Goal: Navigation & Orientation: Find specific page/section

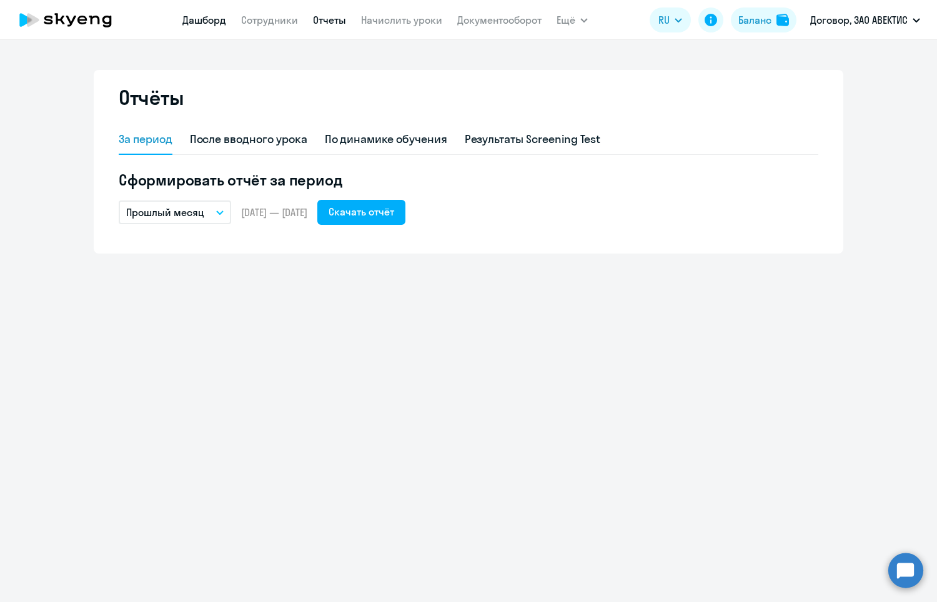
click at [201, 14] on link "Дашборд" at bounding box center [204, 20] width 44 height 12
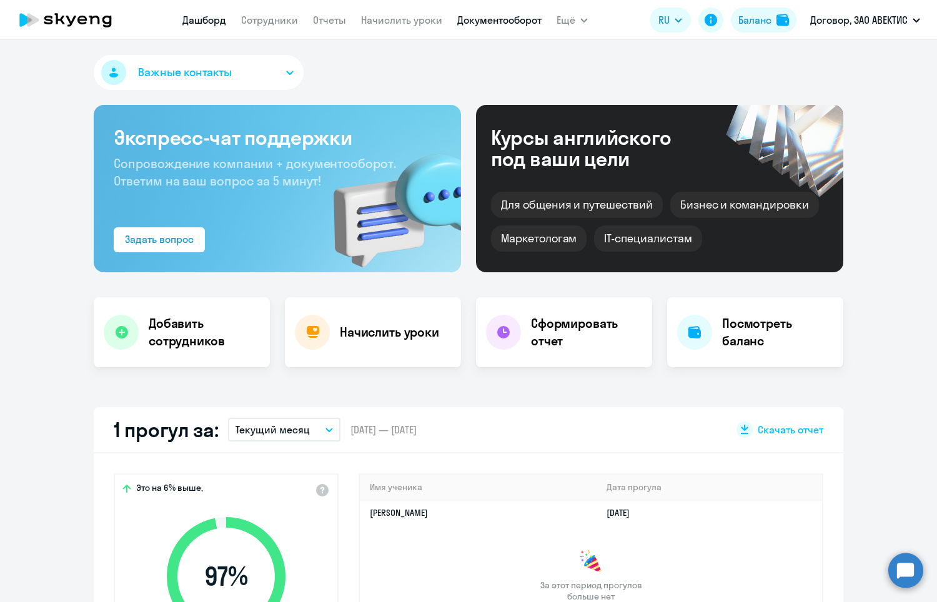
click at [457, 22] on nav "[PERSON_NAME] Отчеты Начислить уроки Документооборот" at bounding box center [361, 19] width 359 height 25
click at [458, 21] on link "Документооборот" at bounding box center [499, 20] width 84 height 12
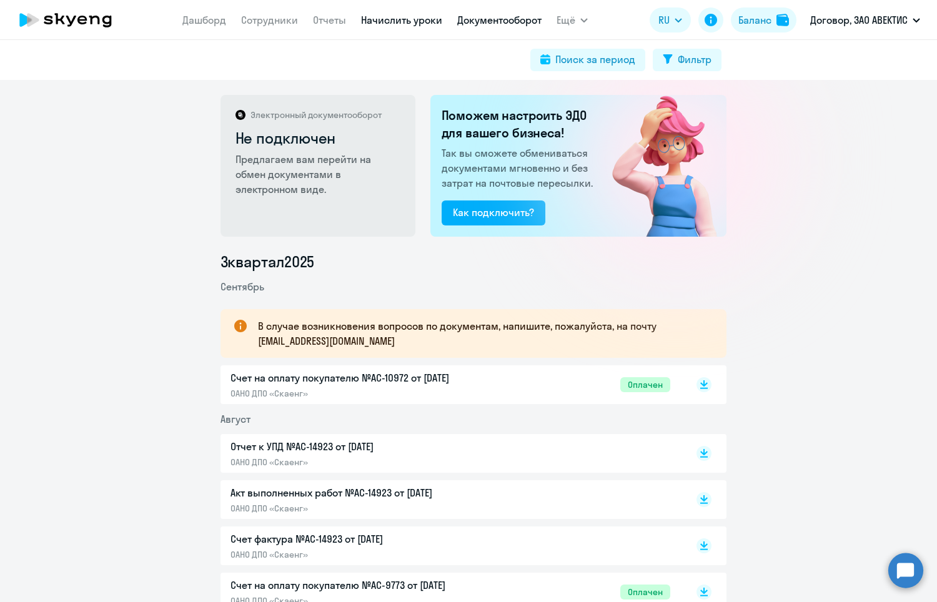
click at [428, 19] on link "Начислить уроки" at bounding box center [401, 20] width 81 height 12
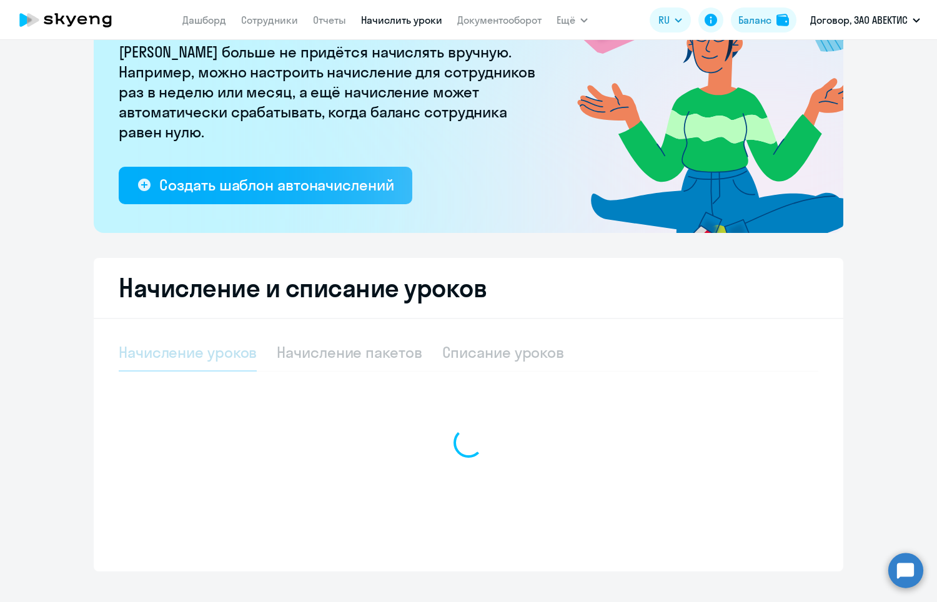
select select "10"
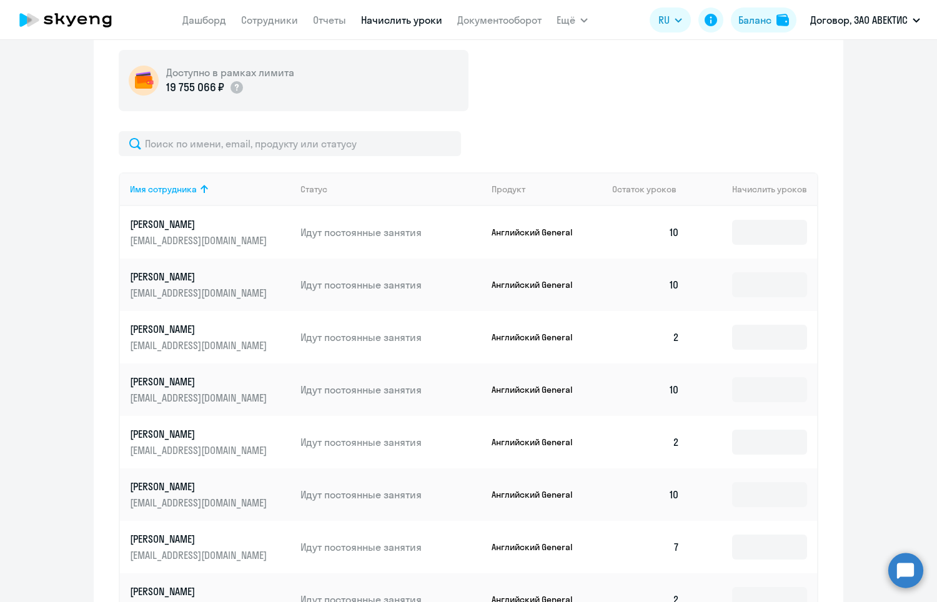
scroll to position [573, 0]
